Goal: Complete application form

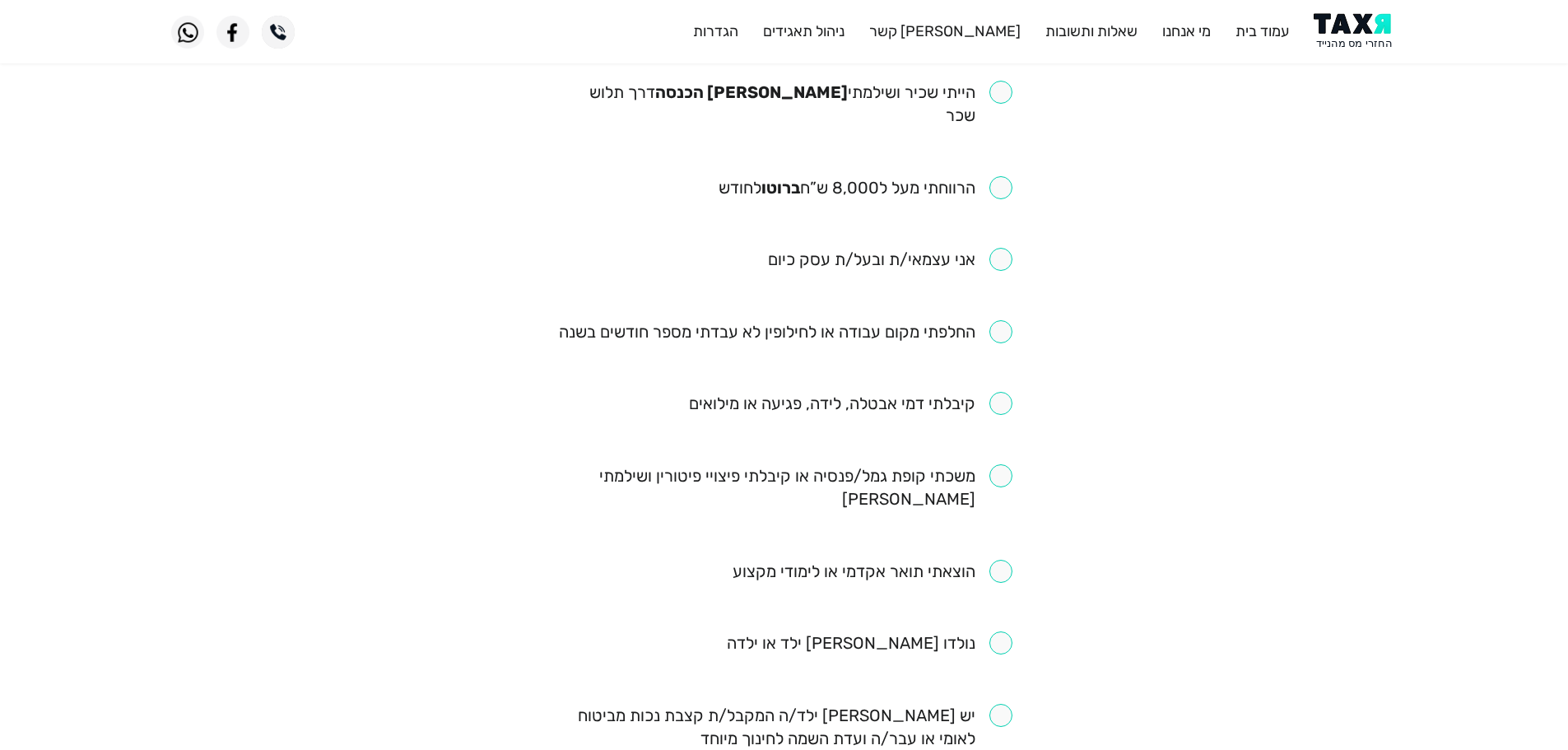
scroll to position [83, 0]
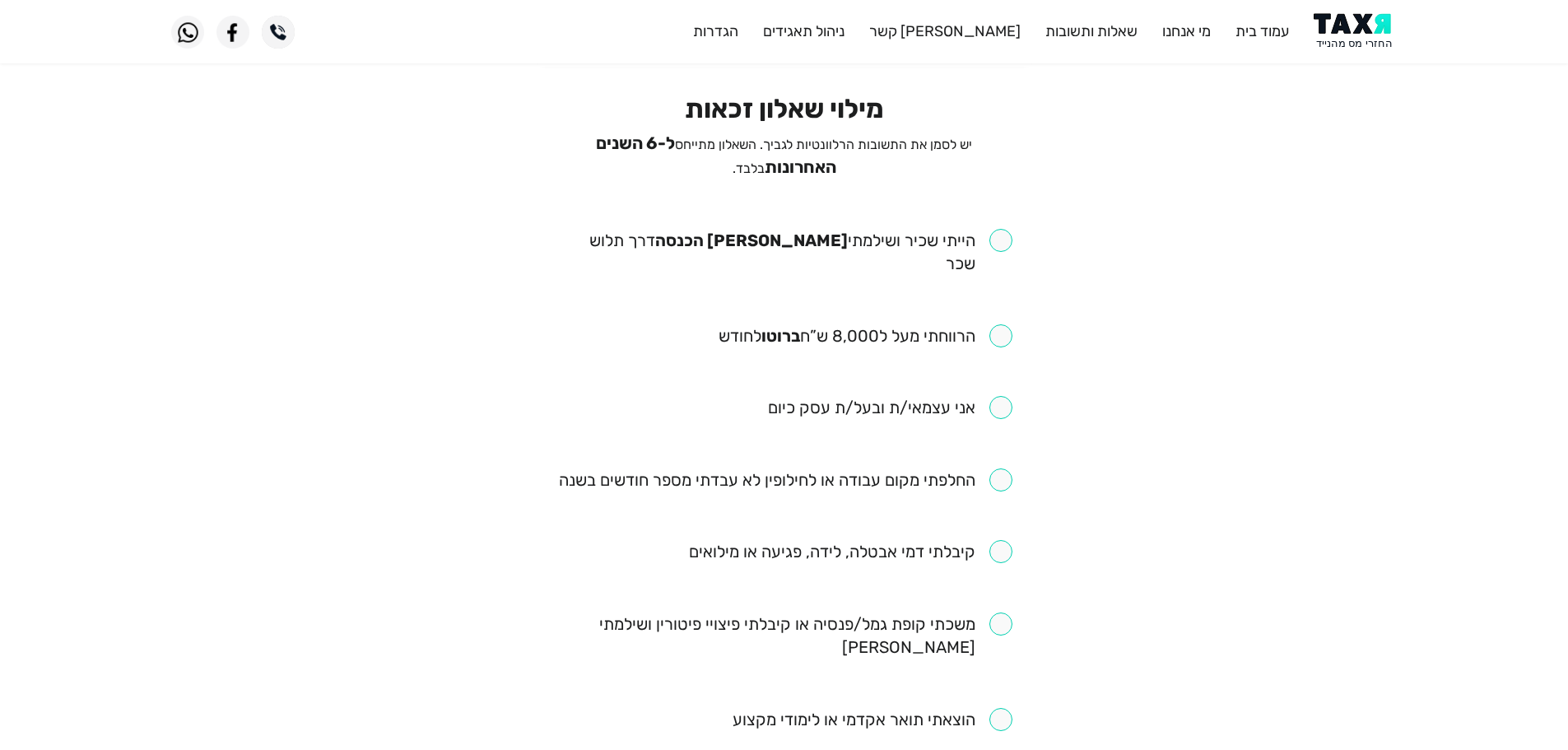
click at [1005, 239] on input "checkbox" at bounding box center [784, 252] width 456 height 46
checkbox input "true"
click at [995, 324] on li "הרווחתי מעל ל8,000 ש”ח ברוטו לחודש" at bounding box center [784, 336] width 456 height 25
click at [999, 324] on input "checkbox" at bounding box center [865, 336] width 294 height 23
checkbox input "true"
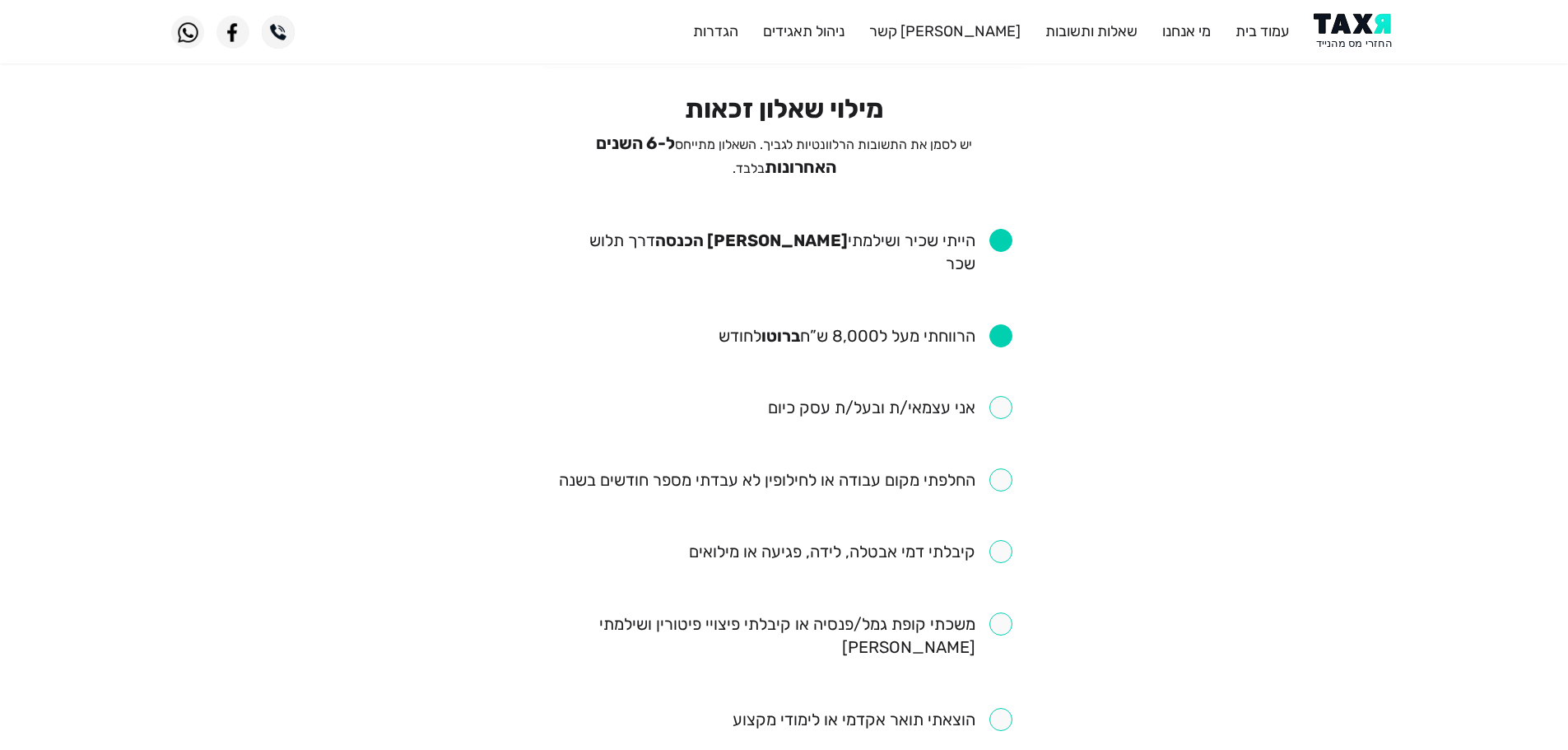
click at [997, 469] on input "checkbox" at bounding box center [785, 480] width 453 height 23
checkbox input "true"
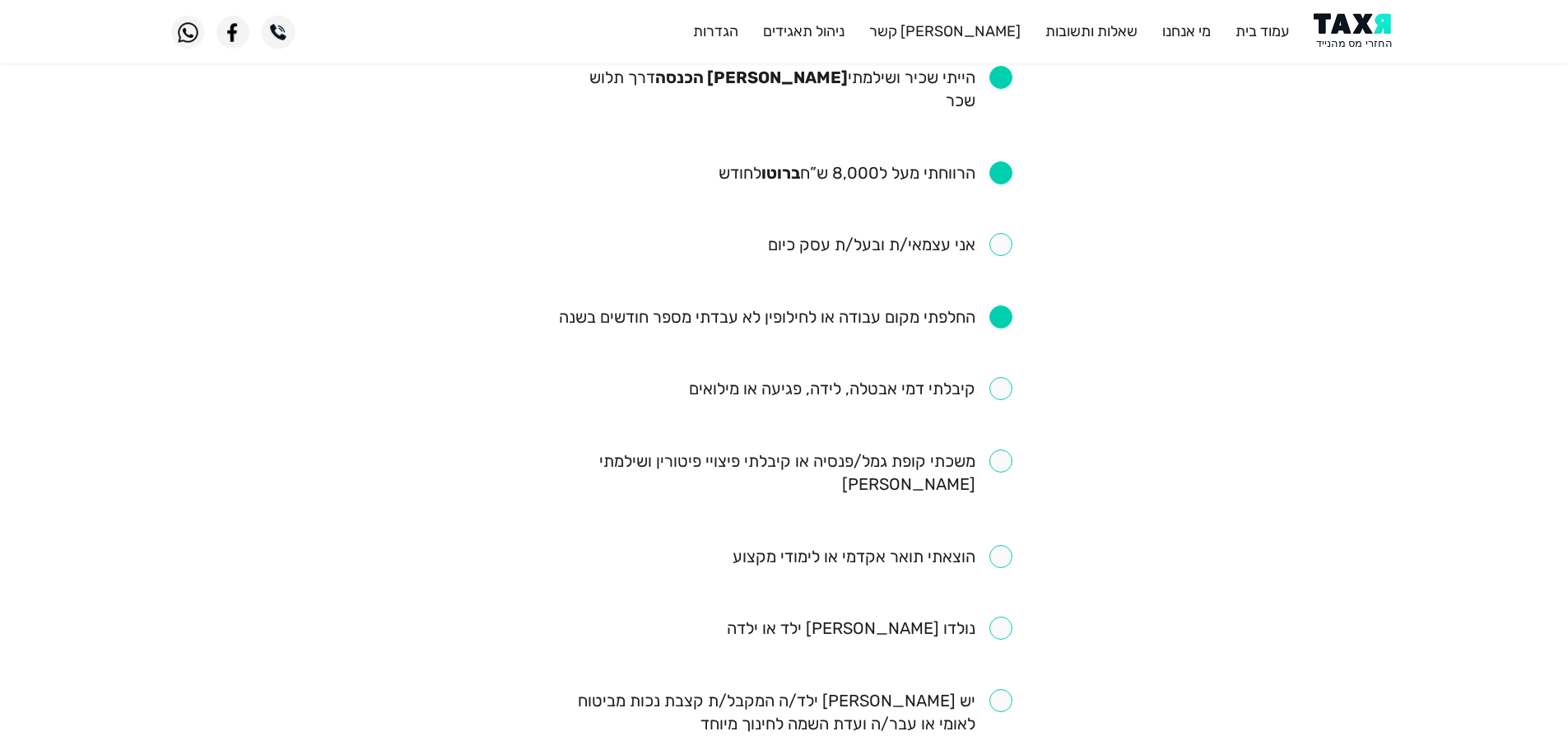
scroll to position [247, 0]
click at [1005, 375] on input "checkbox" at bounding box center [850, 387] width 324 height 23
checkbox input "true"
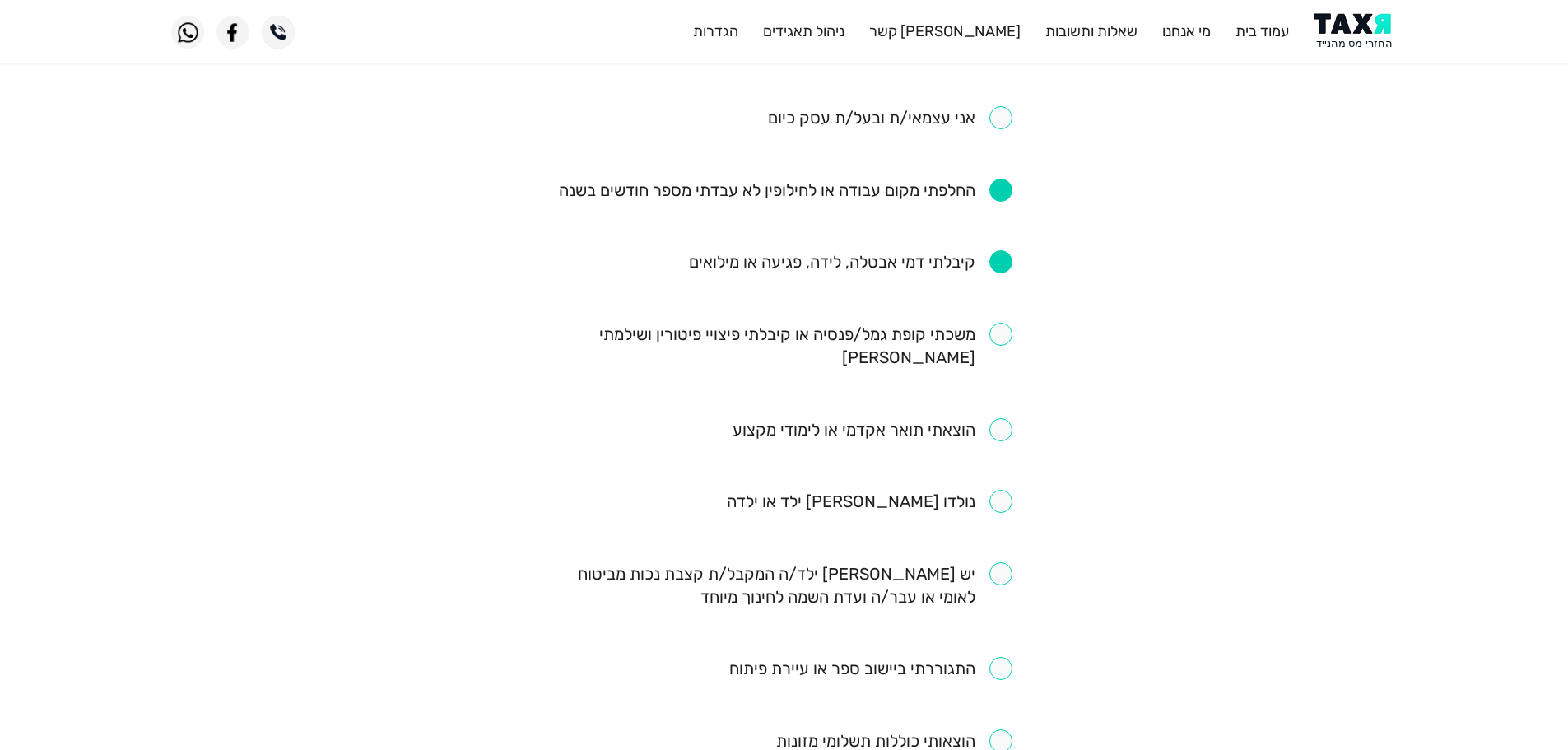
scroll to position [412, 0]
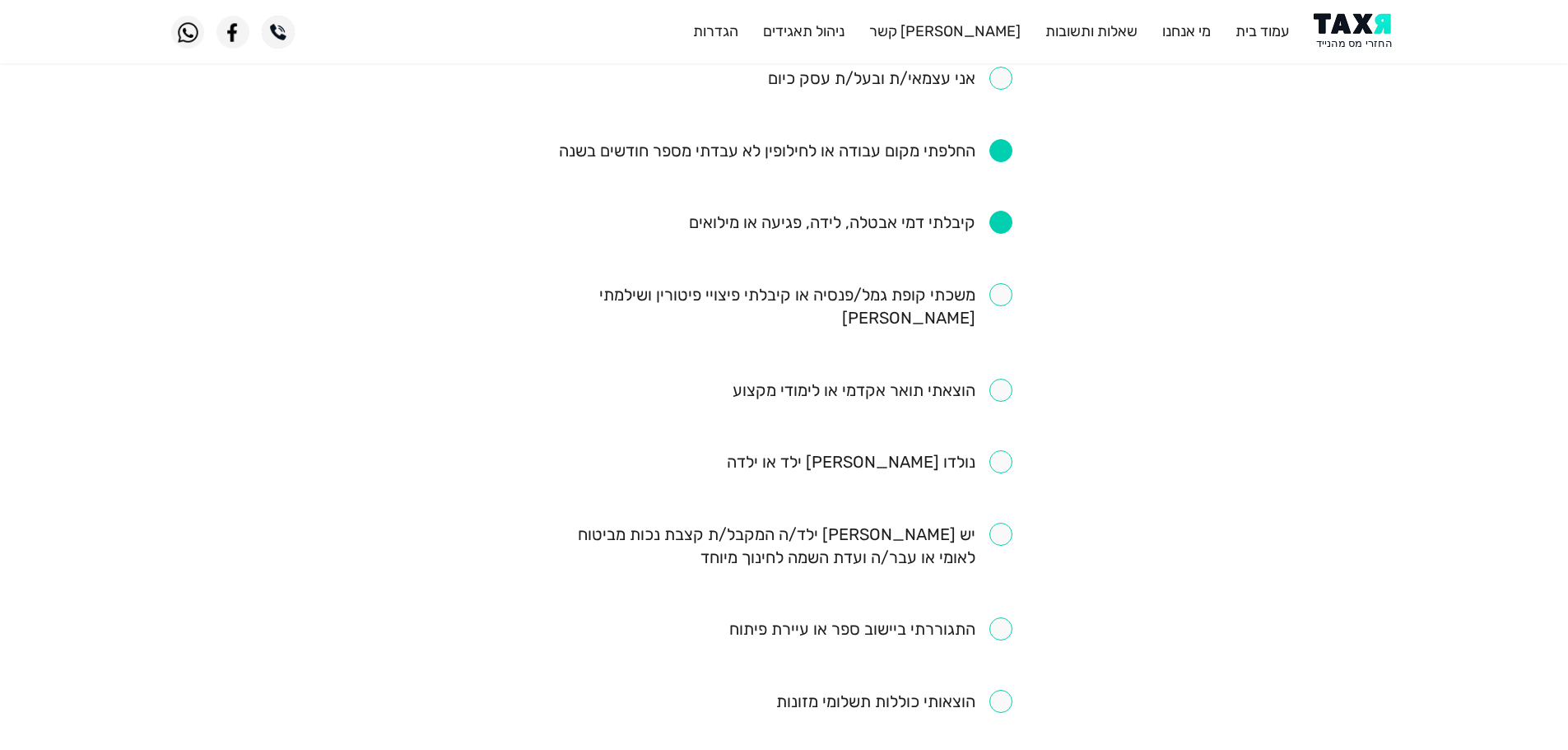
click at [1002, 523] on input "checkbox" at bounding box center [784, 546] width 456 height 46
checkbox input "true"
click at [1006, 386] on ul "הייתי שכיר ושילמתי [PERSON_NAME] הכנסה דרך תלוש שכר הרווחתי מעל ל8,000 ש”ח ברוט…" at bounding box center [784, 474] width 456 height 1149
click at [1003, 450] on input "checkbox" at bounding box center [870, 462] width 286 height 23
checkbox input "true"
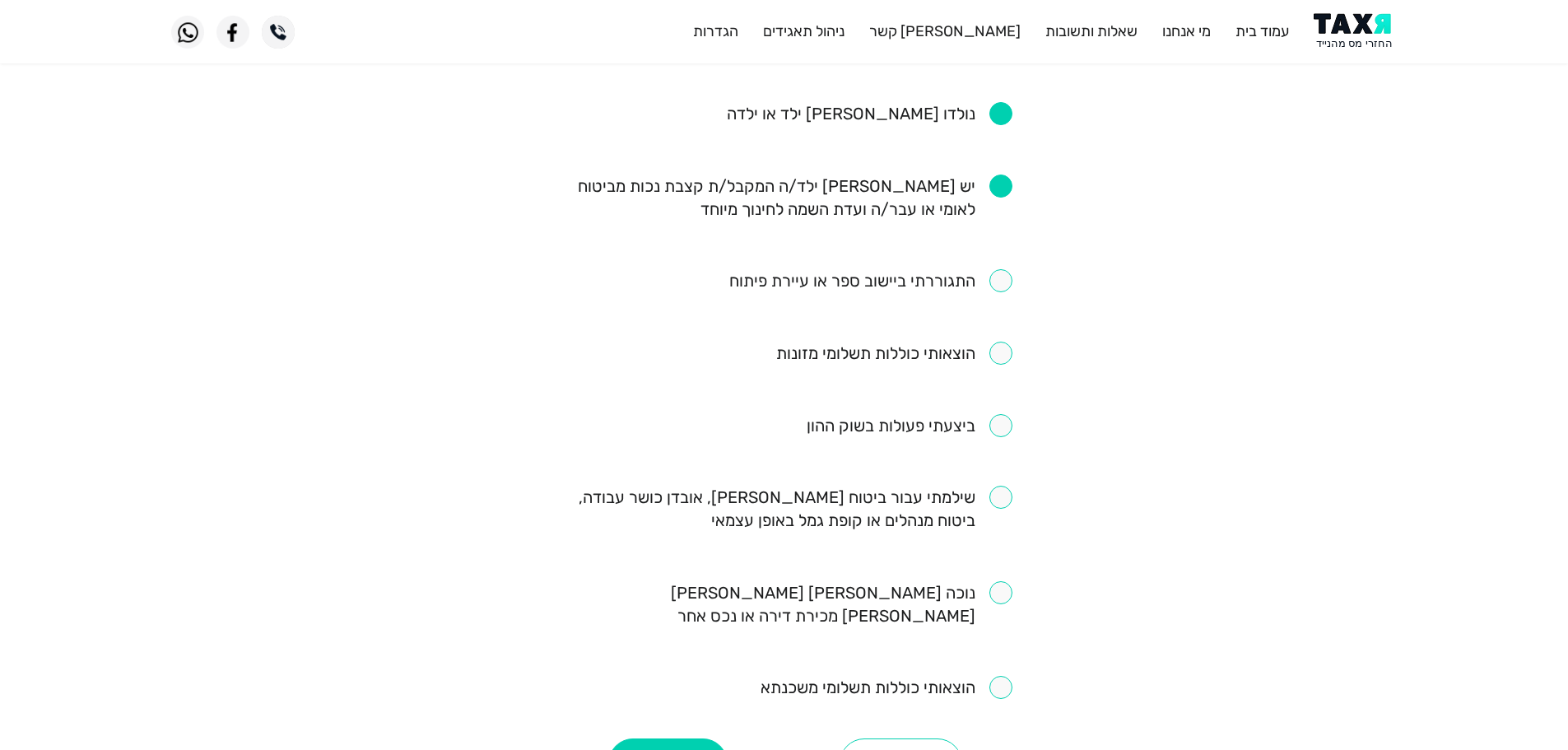
scroll to position [730, 0]
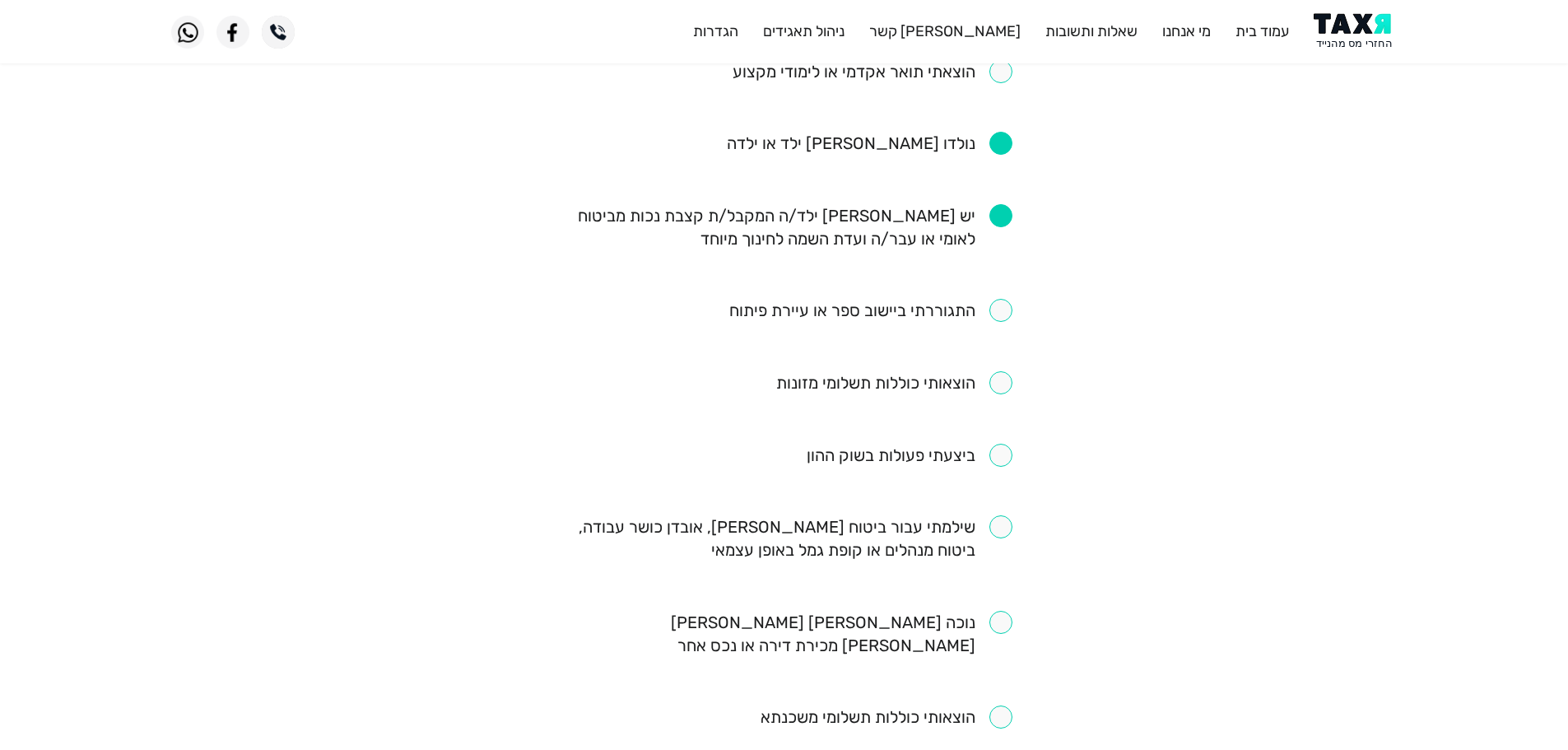
click at [998, 706] on input "checkbox" at bounding box center [886, 717] width 252 height 23
checkbox input "true"
click at [1004, 516] on input "checkbox" at bounding box center [784, 539] width 456 height 46
checkbox input "true"
